Goal: Unclear: Browse casually

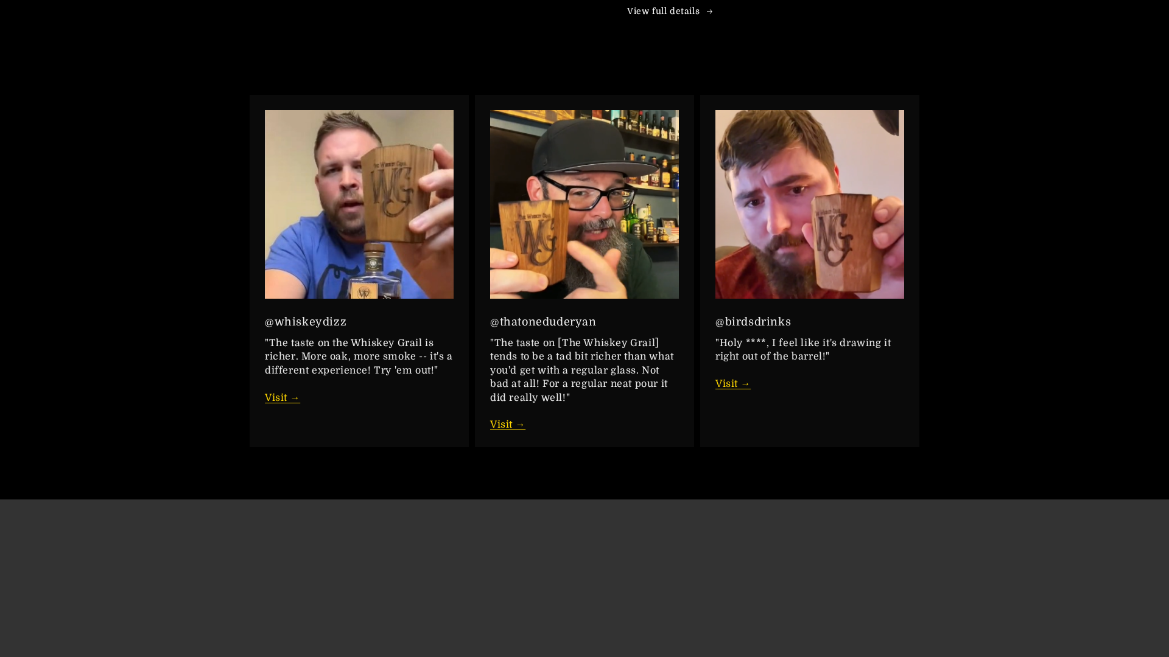
scroll to position [2299, 0]
